Goal: Navigation & Orientation: Go to known website

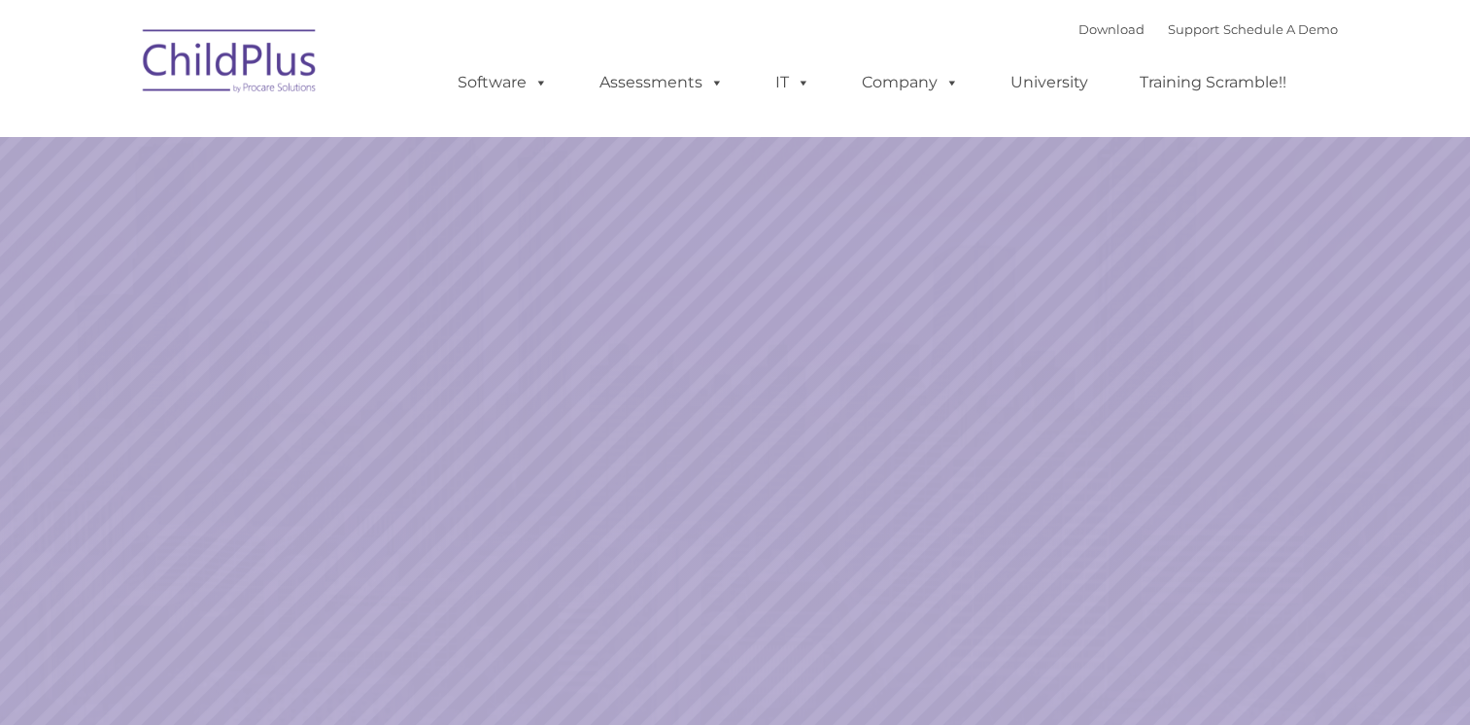
select select "MEDIUM"
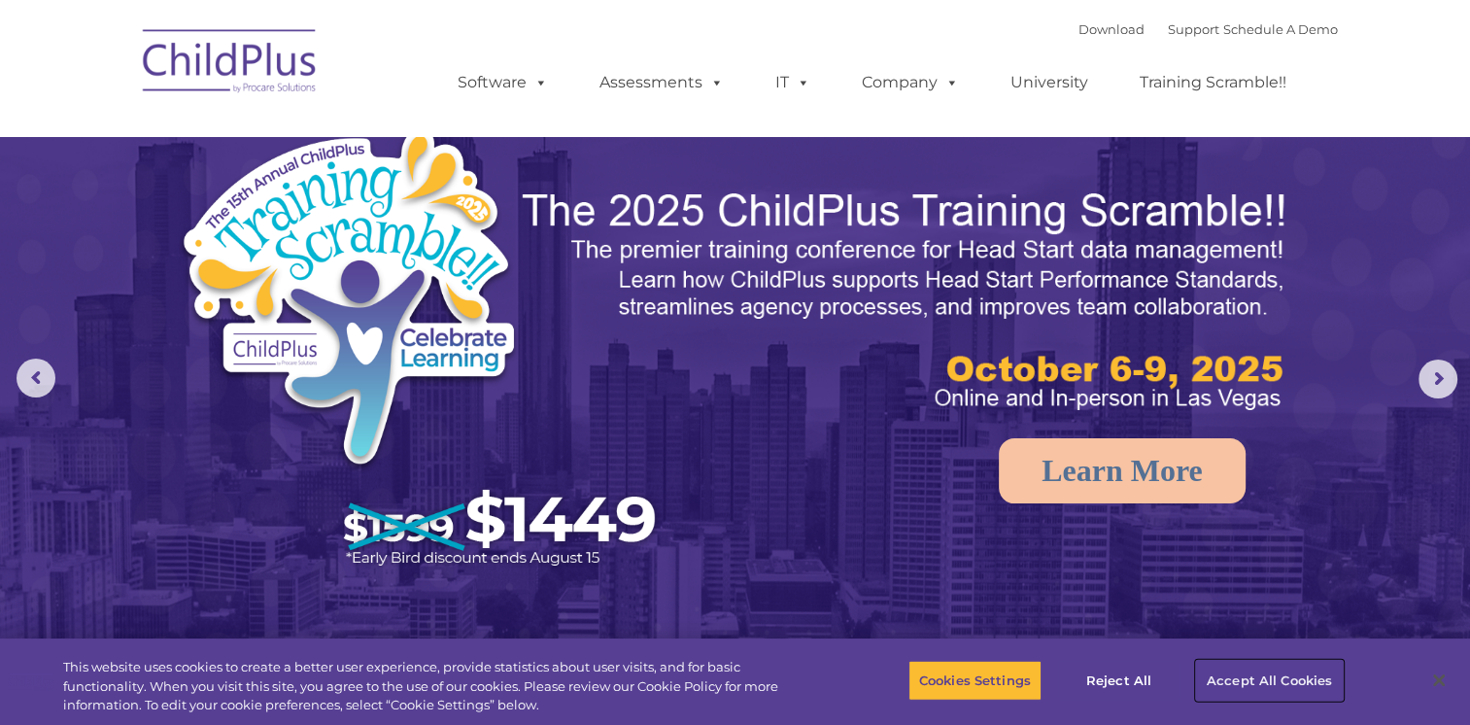
click at [1293, 674] on button "Accept All Cookies" at bounding box center [1269, 680] width 147 height 41
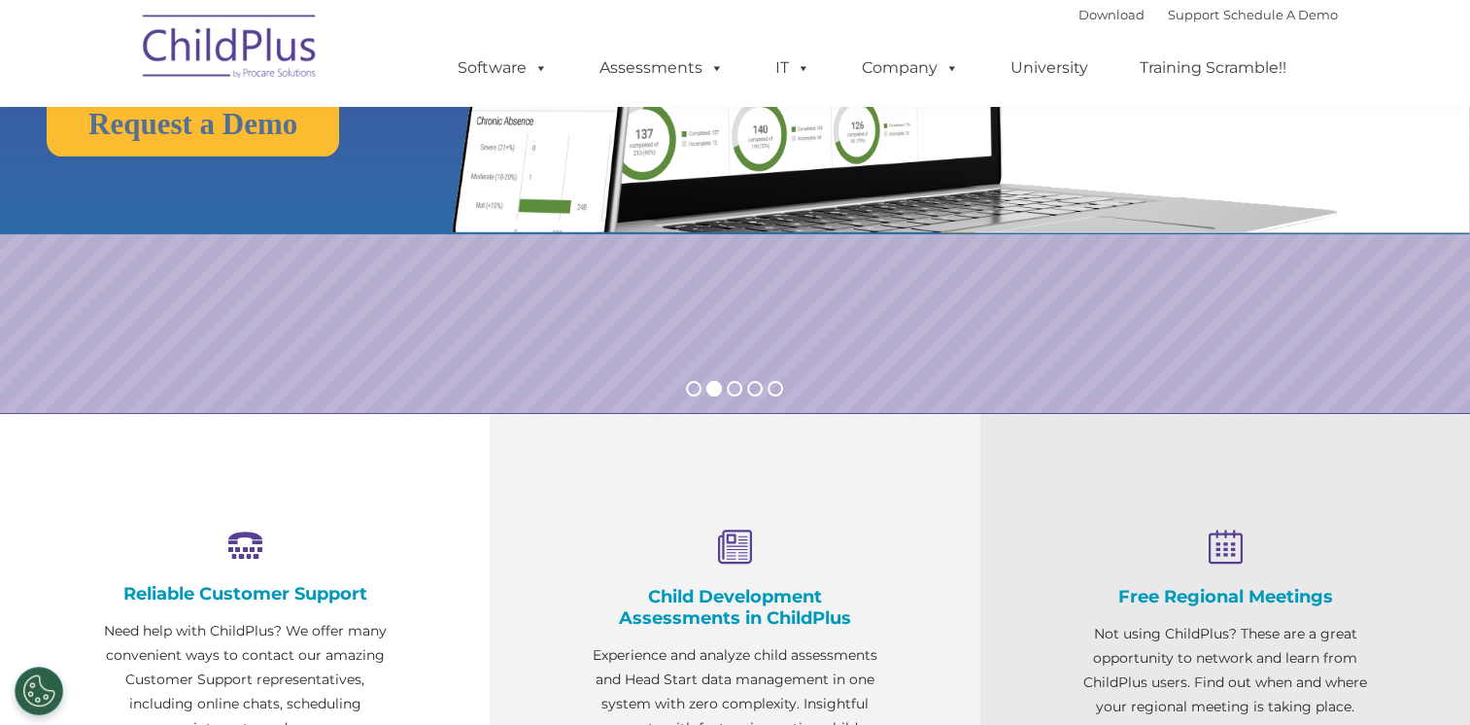
scroll to position [350, 0]
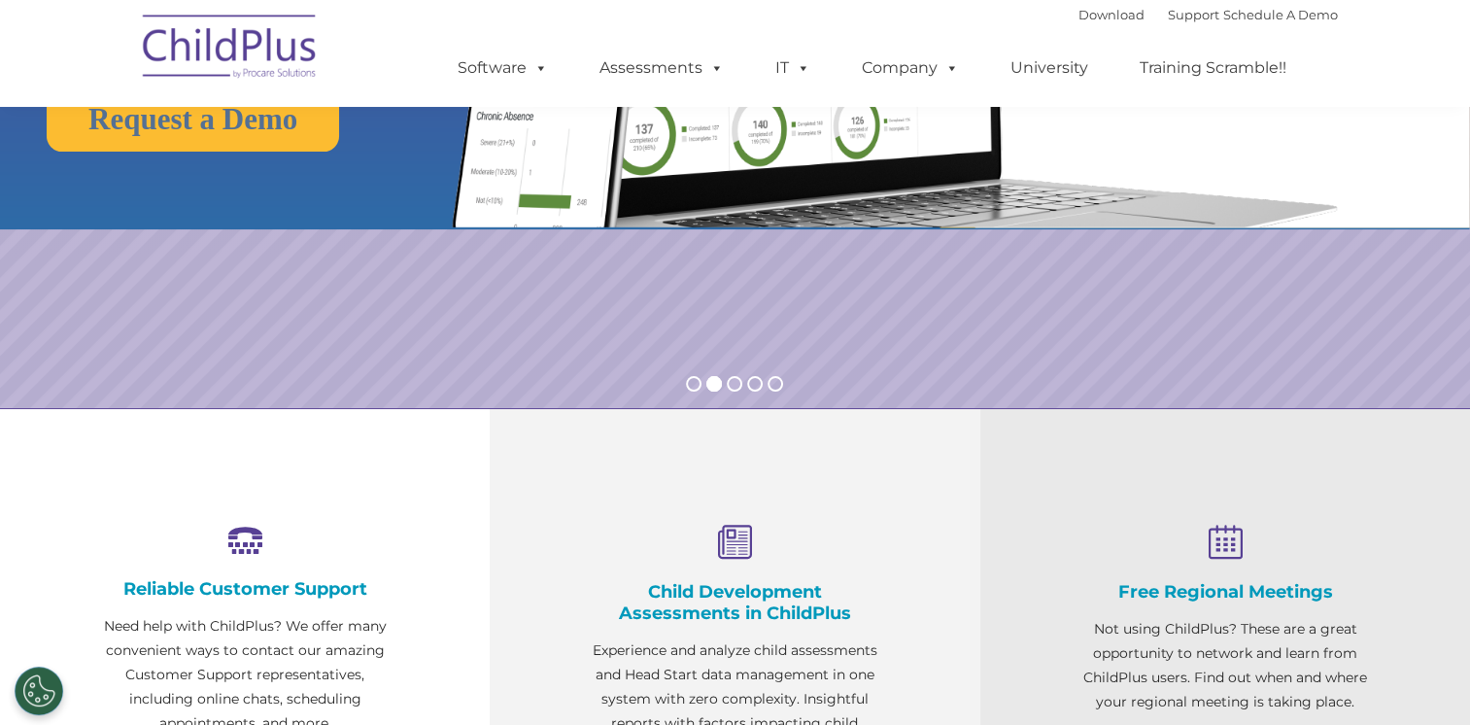
click at [221, 42] on img at bounding box center [230, 49] width 194 height 97
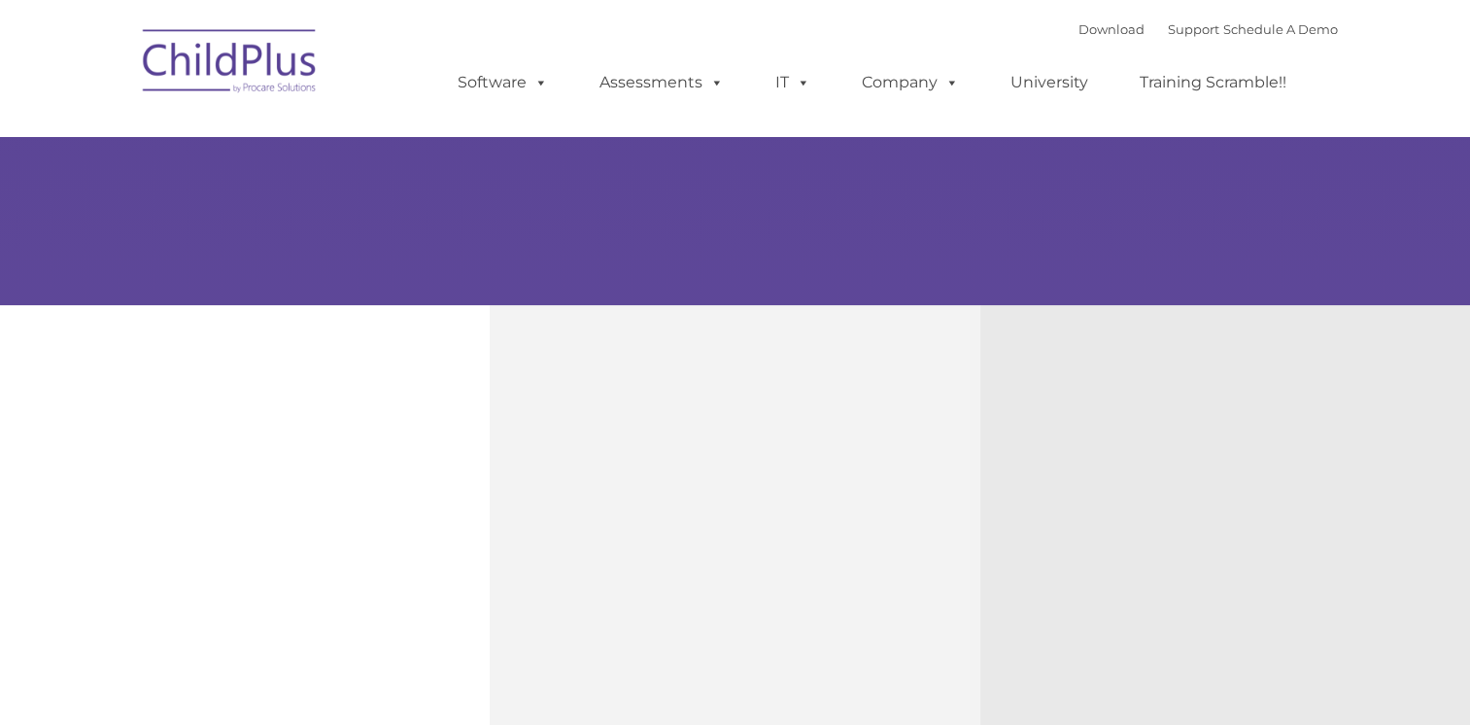
scroll to position [505, 0]
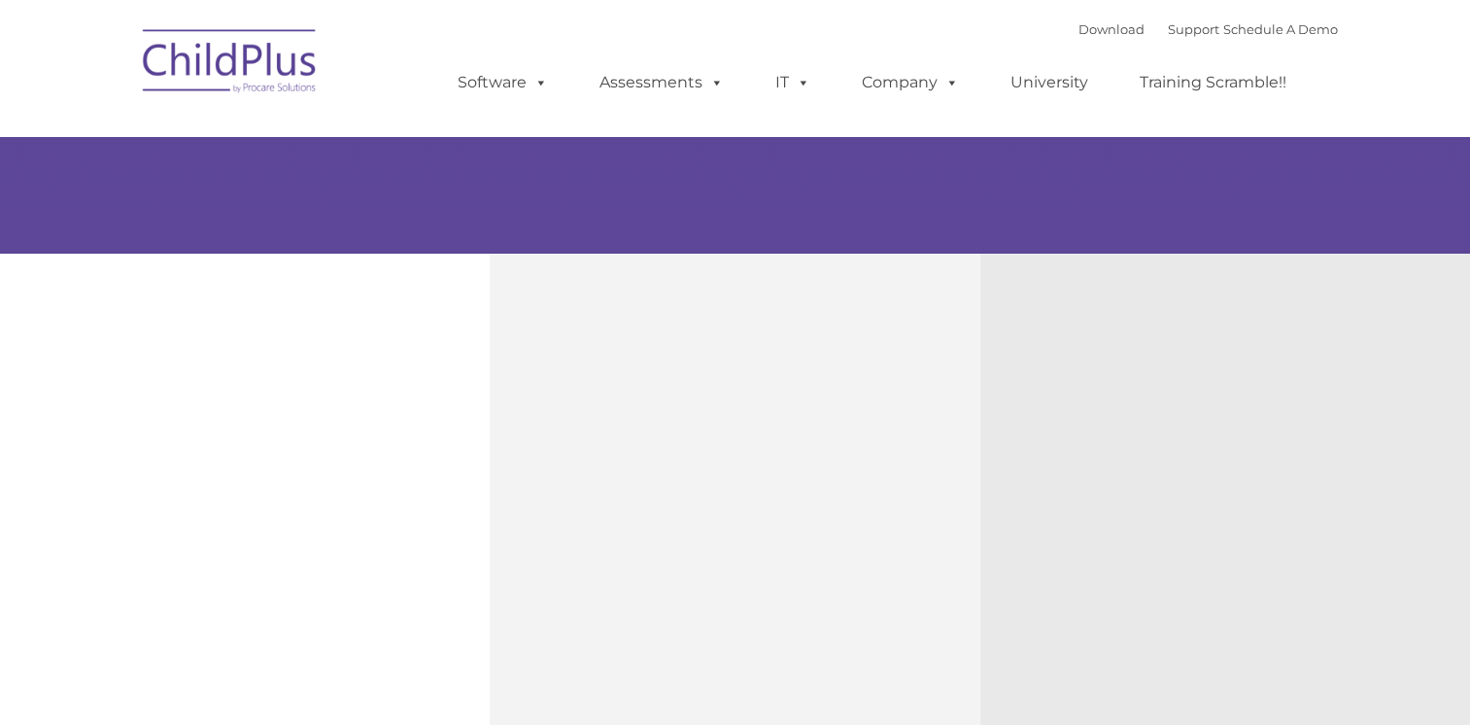
type input ""
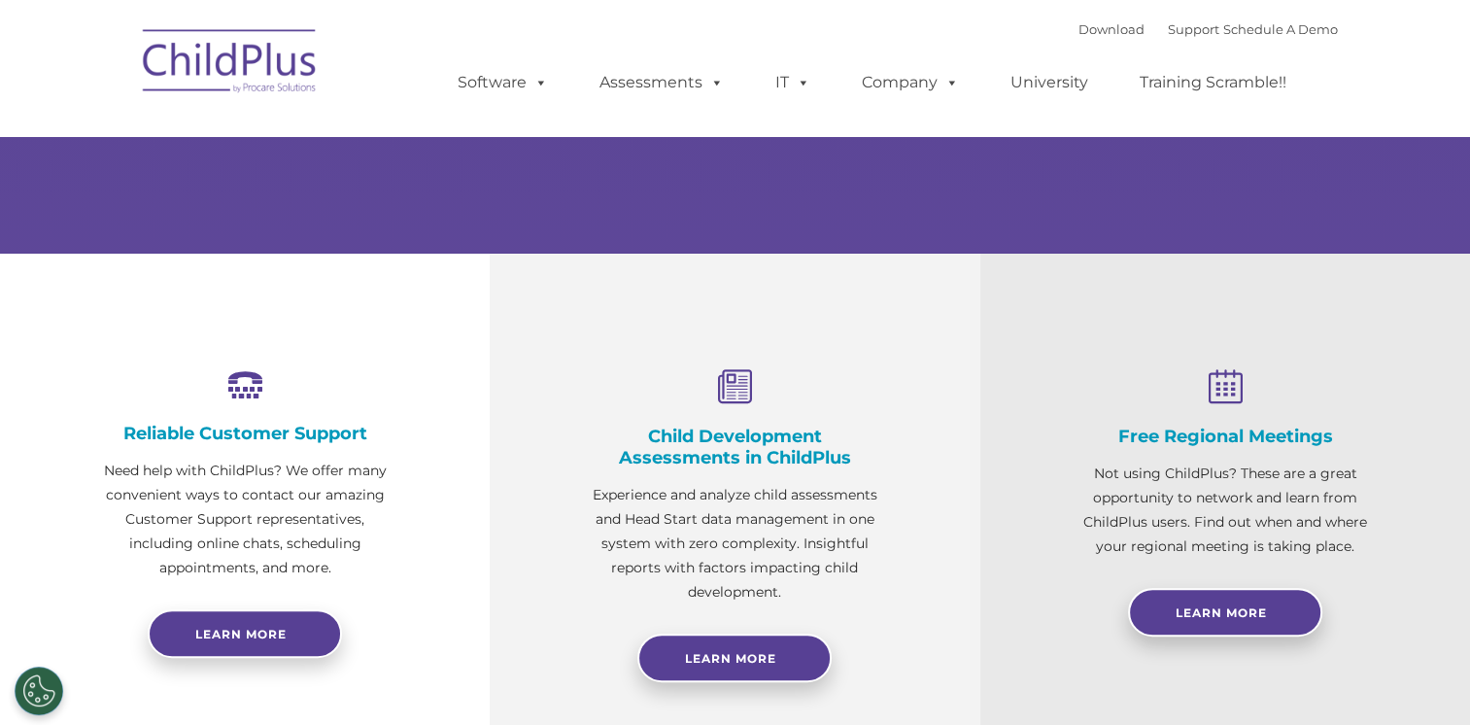
select select "MEDIUM"
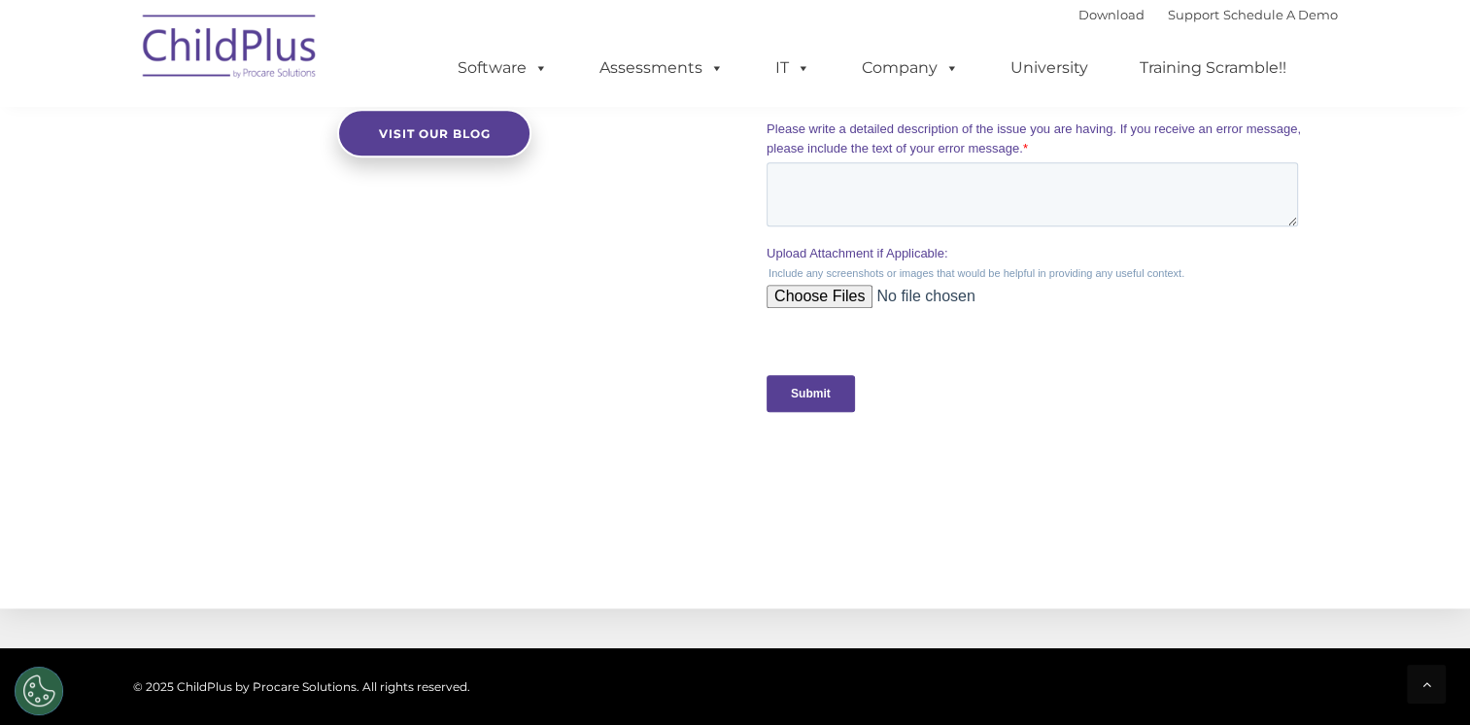
scroll to position [1825, 0]
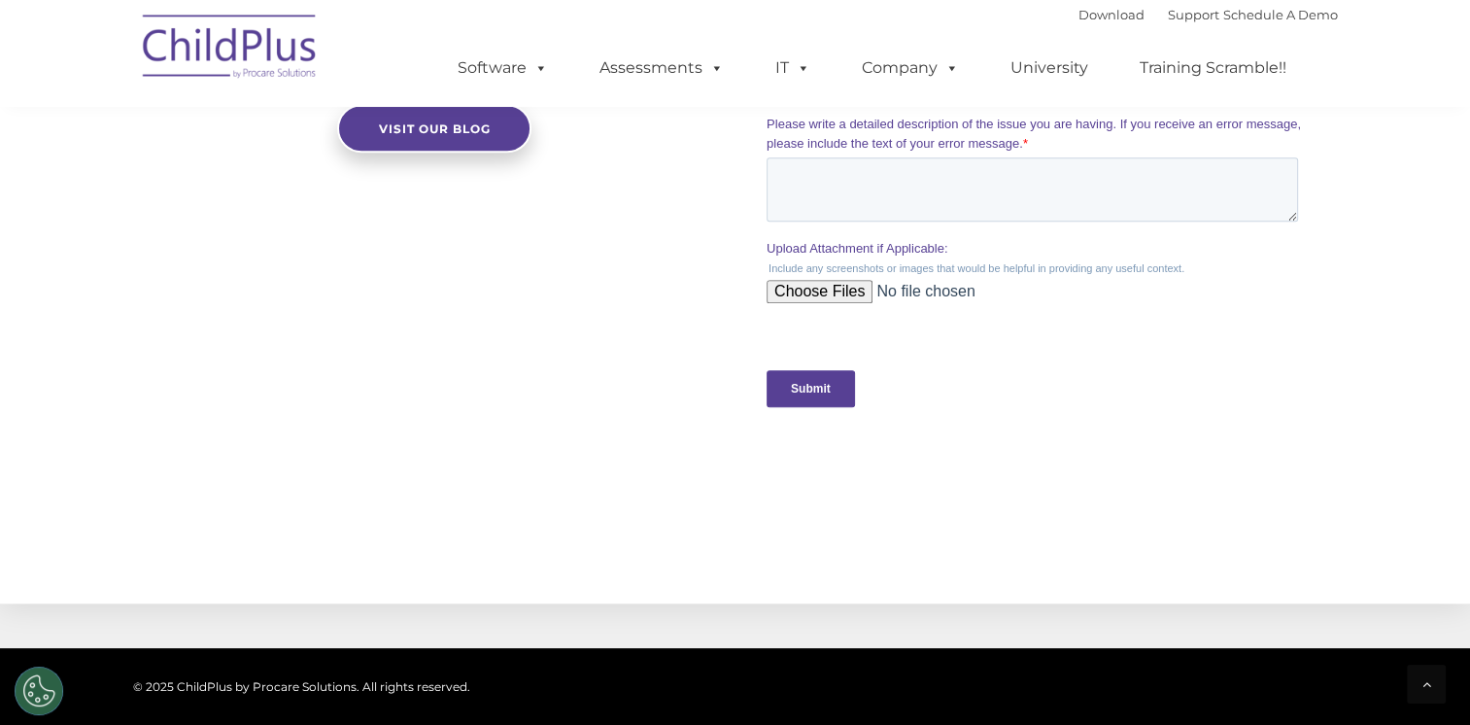
click at [246, 64] on img at bounding box center [230, 49] width 194 height 97
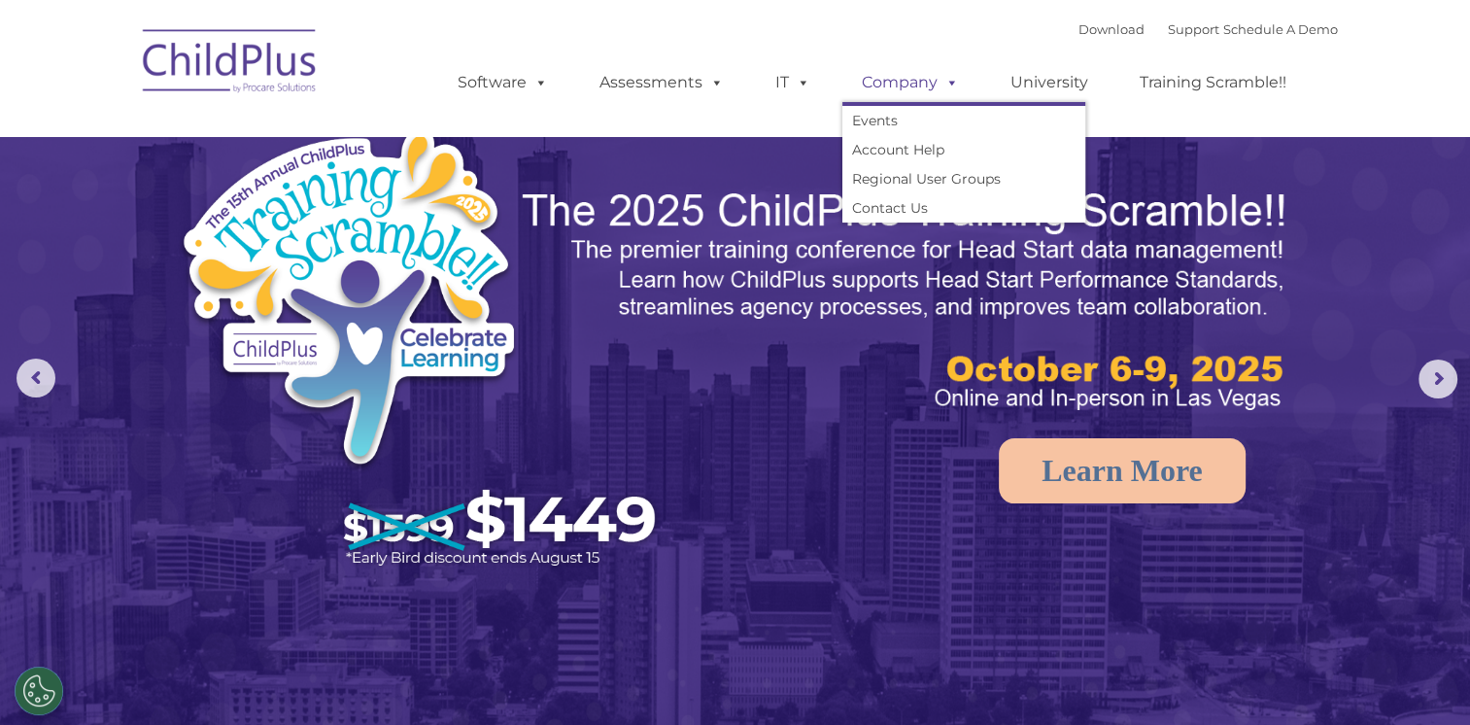
select select "MEDIUM"
